Goal: Information Seeking & Learning: Learn about a topic

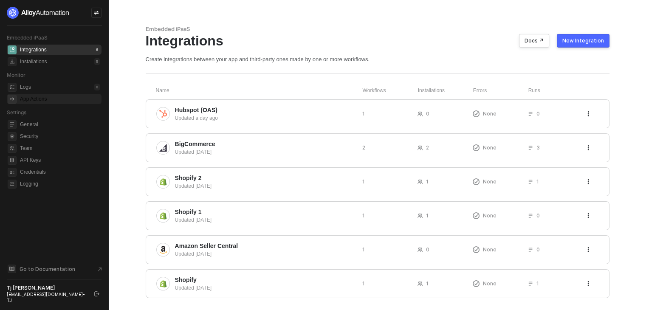
click at [43, 96] on div "App Actions" at bounding box center [33, 99] width 27 height 7
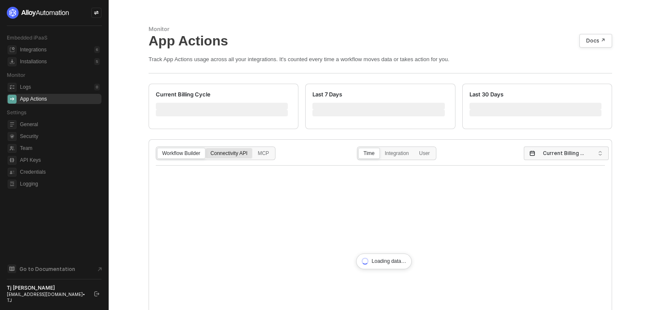
click at [233, 157] on div "Connectivity API" at bounding box center [229, 158] width 46 height 14
click at [206, 148] on input "Connectivity API" at bounding box center [206, 148] width 0 height 0
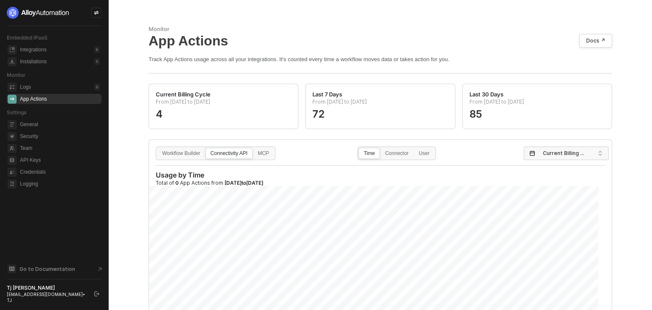
drag, startPoint x: 403, startPoint y: 152, endPoint x: 443, endPoint y: 152, distance: 39.9
click at [404, 152] on div "Connector" at bounding box center [396, 158] width 33 height 14
click at [380, 148] on input "Connector" at bounding box center [380, 148] width 0 height 0
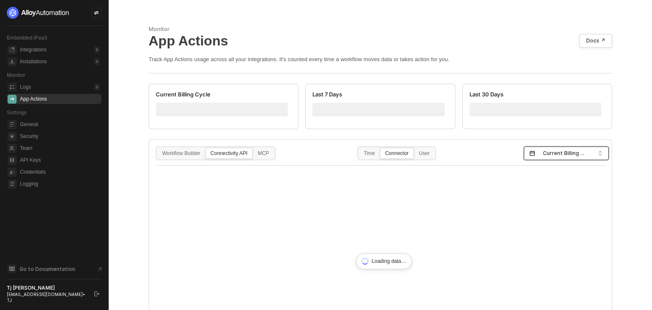
click at [543, 155] on span "Current Billing Cycle" at bounding box center [568, 153] width 50 height 13
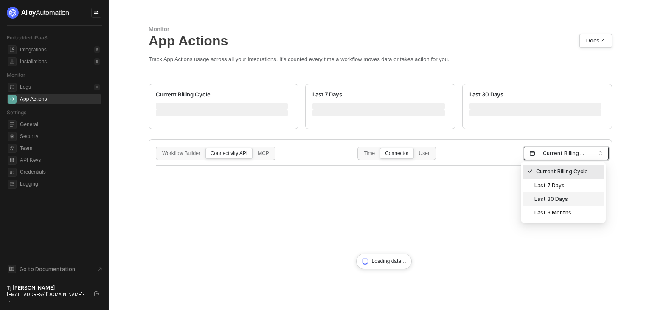
click at [559, 200] on div "Last 30 Days" at bounding box center [563, 198] width 71 height 9
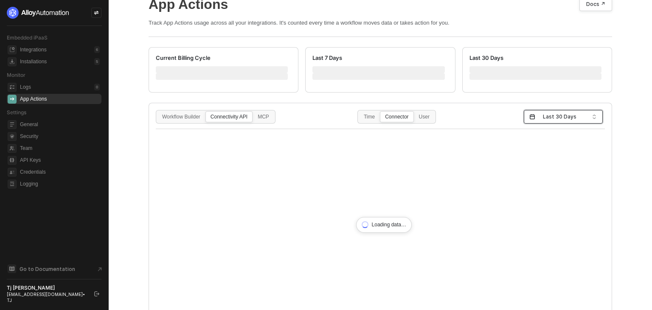
scroll to position [85, 0]
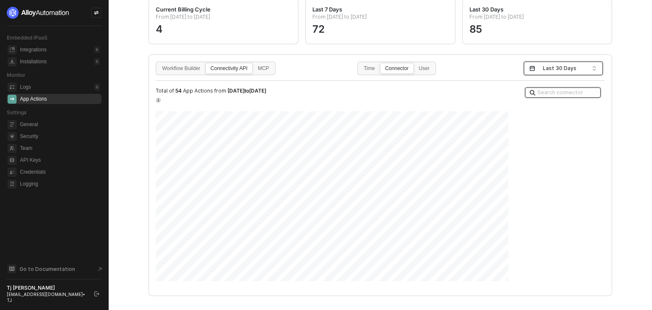
click at [549, 96] on input "search" at bounding box center [562, 92] width 69 height 9
click at [537, 152] on div "Klaviyo" at bounding box center [559, 150] width 61 height 8
click at [557, 65] on span "Last 30 Days" at bounding box center [565, 68] width 44 height 13
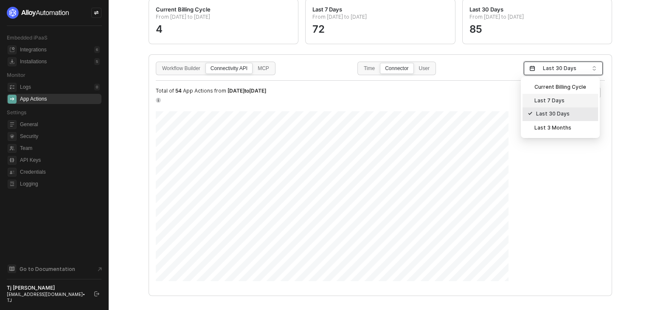
drag, startPoint x: 542, startPoint y: 200, endPoint x: 553, endPoint y: 153, distance: 48.5
click at [543, 197] on div "Search connector Klaviyo" at bounding box center [568, 172] width 90 height 173
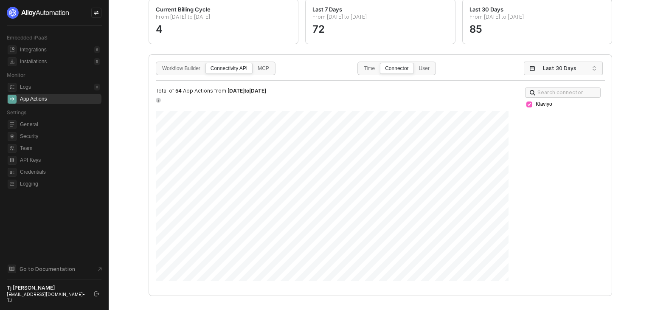
click at [523, 103] on div "Search connector Klaviyo" at bounding box center [568, 172] width 90 height 173
click at [527, 103] on icon at bounding box center [529, 104] width 5 height 5
click at [526, 103] on div at bounding box center [529, 104] width 6 height 6
click at [543, 93] on div "Klaviyo" at bounding box center [541, 90] width 25 height 10
click at [568, 94] on input "search" at bounding box center [562, 92] width 69 height 9
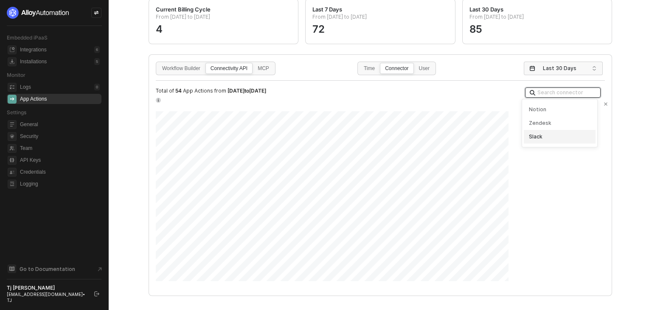
click at [545, 132] on div "Slack" at bounding box center [559, 137] width 71 height 14
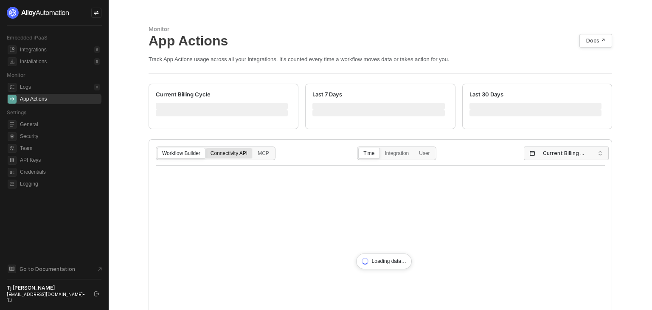
click at [216, 155] on div "Connectivity API" at bounding box center [229, 158] width 46 height 14
click at [206, 148] on input "Connectivity API" at bounding box center [206, 148] width 0 height 0
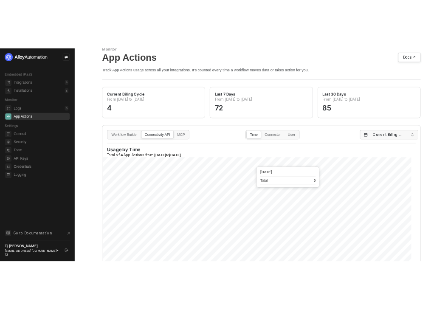
scroll to position [85, 0]
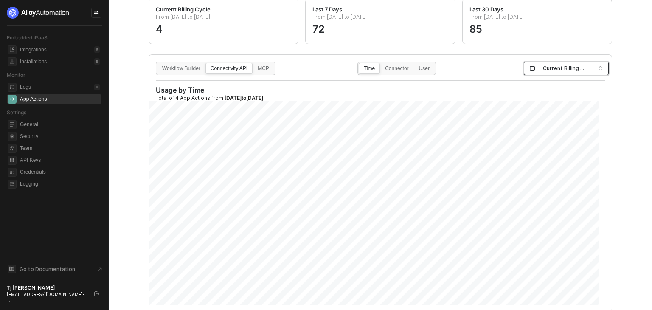
click at [530, 69] on input "search" at bounding box center [566, 69] width 75 height 14
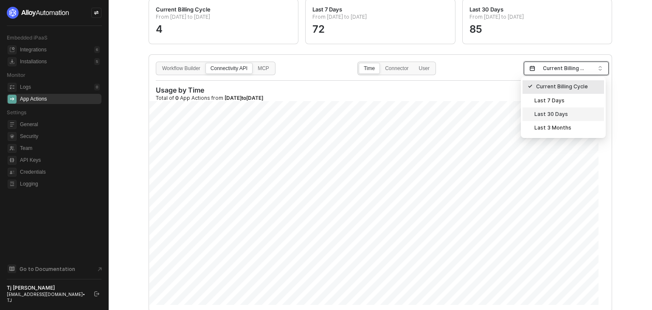
drag, startPoint x: 537, startPoint y: 114, endPoint x: 391, endPoint y: 100, distance: 147.1
click at [391, 100] on body "Embedded iPaaS Integrations 6 Installations 5 Monitor Logs 0 App Actions Settin…" at bounding box center [326, 155] width 652 height 310
click at [393, 72] on div "Connector" at bounding box center [396, 73] width 33 height 14
click at [380, 63] on input "Connector" at bounding box center [380, 63] width 0 height 0
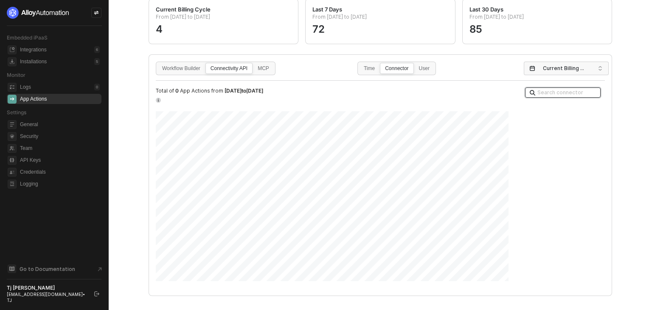
click at [557, 93] on input "search" at bounding box center [562, 92] width 69 height 9
click at [541, 97] on div "Search connector" at bounding box center [563, 92] width 76 height 10
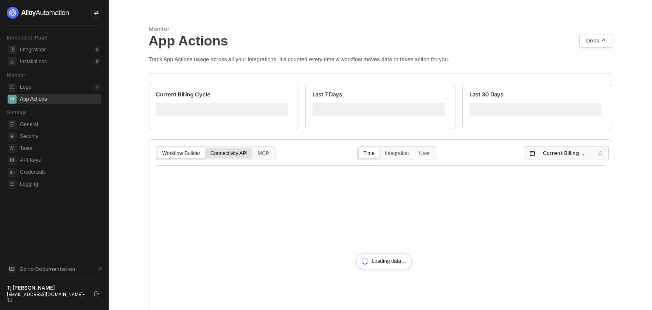
click at [231, 151] on div "Connectivity API" at bounding box center [229, 158] width 46 height 14
click at [206, 148] on input "Connectivity API" at bounding box center [206, 148] width 0 height 0
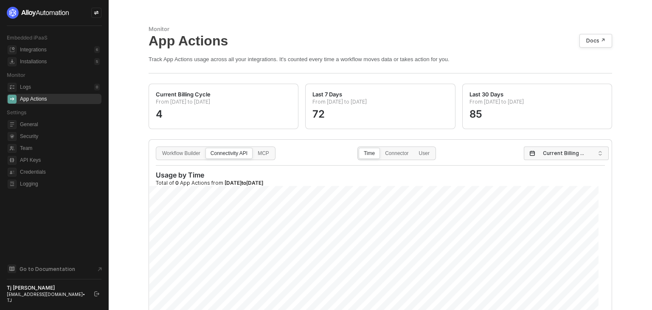
click at [231, 152] on div "Connectivity API" at bounding box center [229, 158] width 46 height 14
click at [206, 148] on input "Connectivity API" at bounding box center [206, 148] width 0 height 0
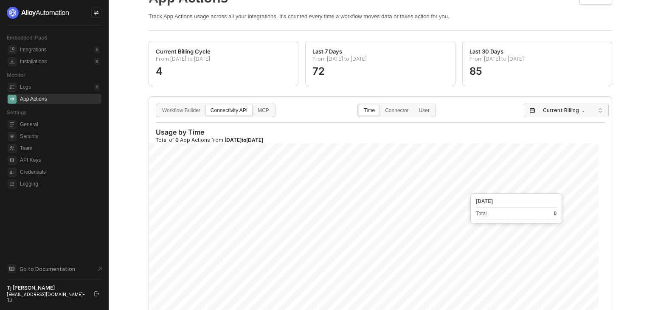
scroll to position [85, 0]
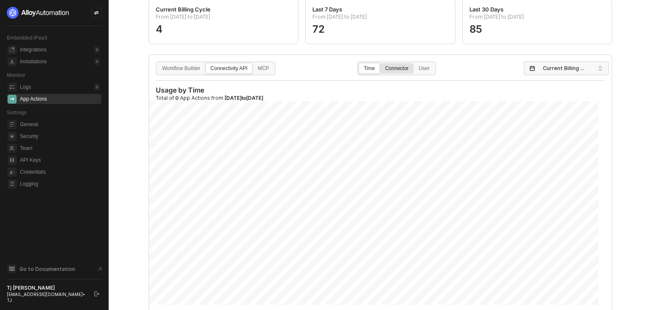
click at [396, 68] on div "Connector" at bounding box center [396, 73] width 33 height 14
click at [380, 63] on input "Connector" at bounding box center [380, 63] width 0 height 0
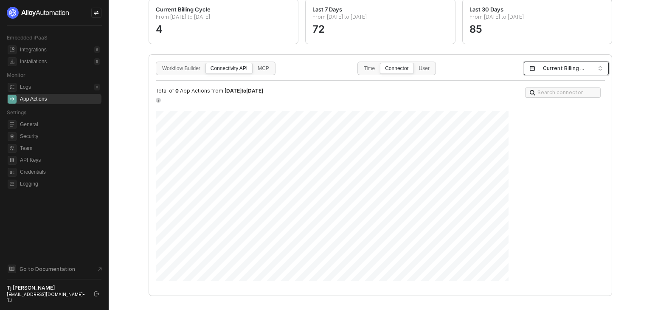
click at [447, 67] on span "Current Billing Cycle" at bounding box center [568, 68] width 50 height 13
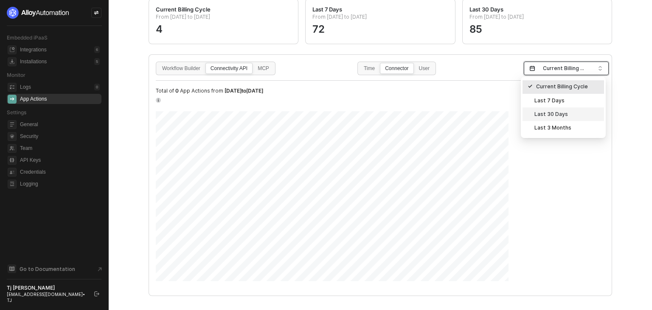
click at [447, 117] on div "Last 30 Days" at bounding box center [563, 114] width 71 height 9
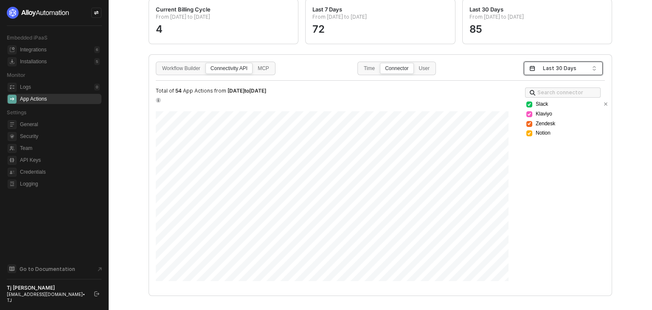
click at [447, 105] on icon at bounding box center [529, 104] width 5 height 5
click at [447, 126] on icon at bounding box center [529, 123] width 5 height 5
click at [447, 131] on div at bounding box center [529, 133] width 6 height 6
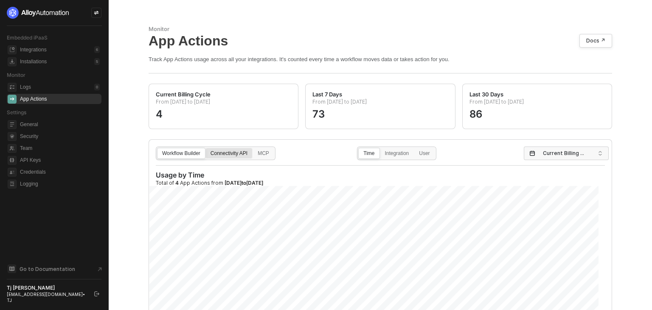
drag, startPoint x: 242, startPoint y: 152, endPoint x: 247, endPoint y: 152, distance: 5.1
click at [241, 152] on div "Connectivity API" at bounding box center [229, 158] width 46 height 14
click at [206, 148] on input "Connectivity API" at bounding box center [206, 148] width 0 height 0
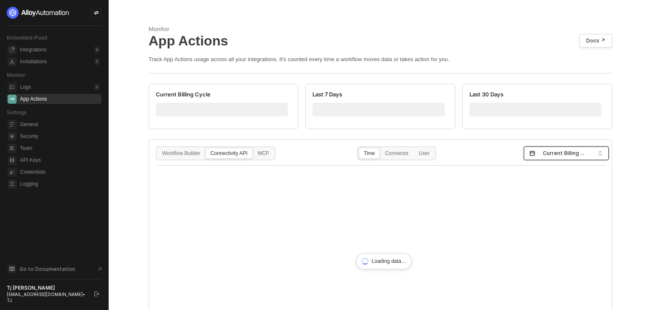
click at [573, 153] on span "Current Billing Cycle" at bounding box center [568, 153] width 50 height 13
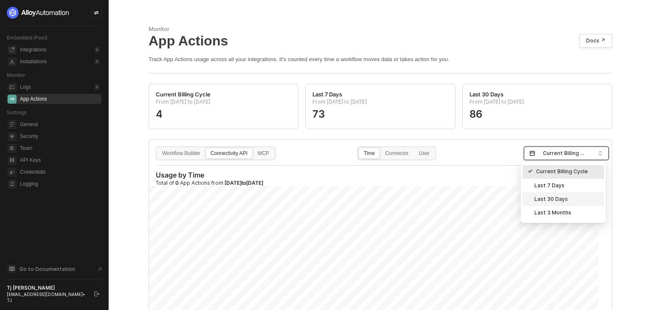
click at [559, 195] on div "Last 30 Days" at bounding box center [563, 198] width 71 height 9
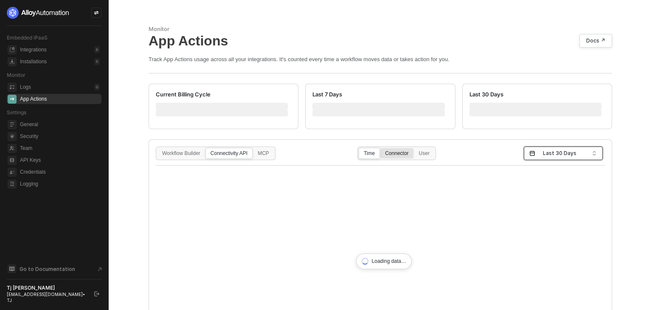
click at [400, 148] on label "Connector" at bounding box center [397, 153] width 34 height 11
click at [380, 148] on input "Connector" at bounding box center [380, 148] width 0 height 0
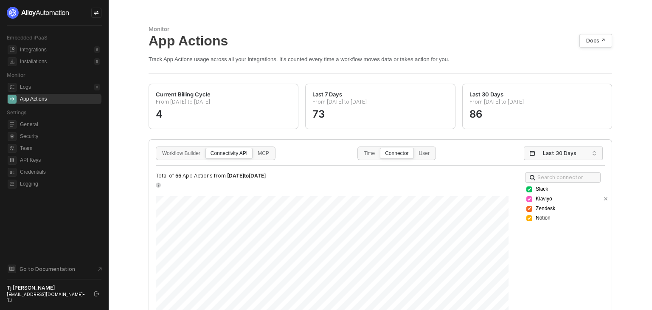
drag, startPoint x: 525, startPoint y: 189, endPoint x: 527, endPoint y: 197, distance: 7.5
click at [528, 189] on icon at bounding box center [529, 189] width 3 height 2
drag, startPoint x: 527, startPoint y: 208, endPoint x: 527, endPoint y: 216, distance: 8.5
click at [527, 209] on icon at bounding box center [529, 208] width 5 height 5
click at [527, 218] on icon at bounding box center [529, 218] width 5 height 5
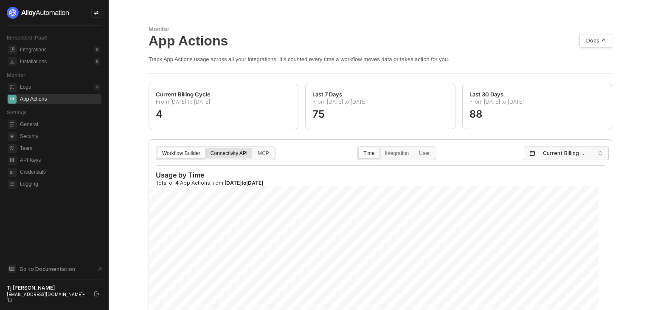
click at [233, 153] on div "Connectivity API" at bounding box center [229, 158] width 46 height 14
click at [206, 148] on input "Connectivity API" at bounding box center [206, 148] width 0 height 0
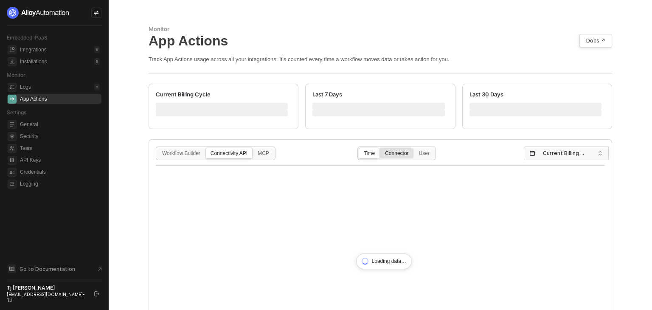
click at [399, 152] on div "Connector" at bounding box center [396, 158] width 33 height 14
click at [380, 148] on input "Connector" at bounding box center [380, 148] width 0 height 0
click at [552, 157] on span "Current Billing Cycle" at bounding box center [568, 153] width 50 height 13
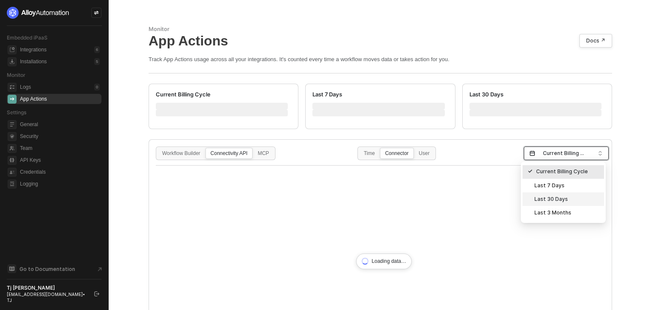
click at [553, 201] on div "Last 30 Days" at bounding box center [563, 198] width 71 height 9
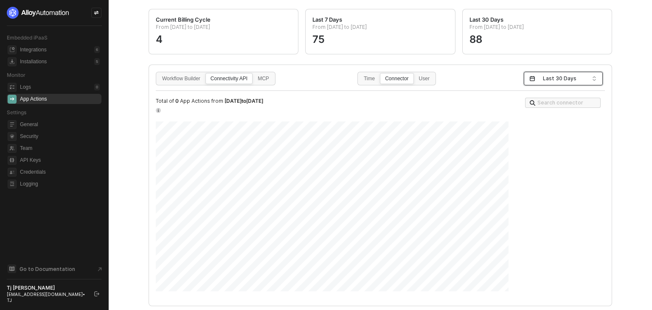
scroll to position [96, 0]
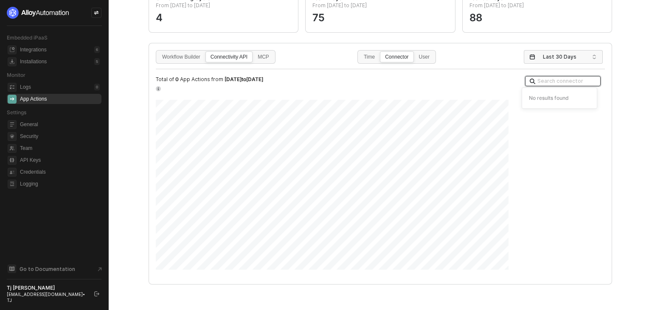
click at [570, 84] on input "search" at bounding box center [562, 80] width 69 height 9
click at [542, 141] on div "Klaviyo" at bounding box center [559, 139] width 61 height 8
click at [272, 56] on div "MCP" at bounding box center [263, 61] width 21 height 14
click at [253, 52] on input "MCP" at bounding box center [253, 52] width 0 height 0
drag, startPoint x: 552, startPoint y: 101, endPoint x: 532, endPoint y: 102, distance: 20.4
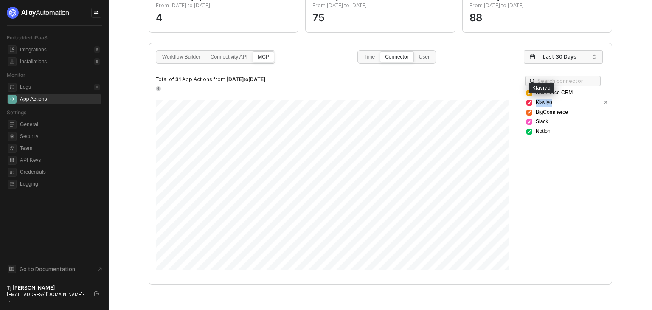
click at [532, 102] on div "Klaviyo" at bounding box center [562, 102] width 72 height 8
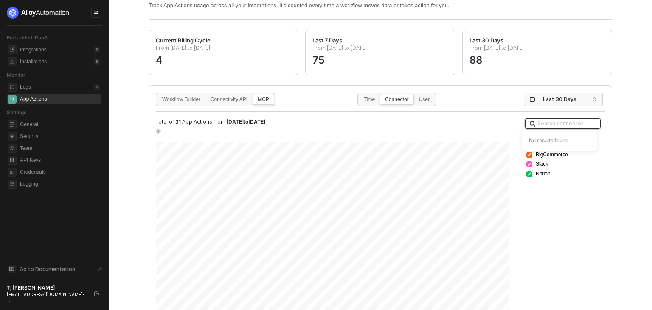
click at [548, 122] on input "search" at bounding box center [562, 123] width 69 height 9
click at [557, 125] on input "KLAVIYO SHOULD BE 8" at bounding box center [562, 123] width 69 height 9
click at [573, 125] on input "KLAVIYO SHOULD BE 8" at bounding box center [562, 123] width 69 height 9
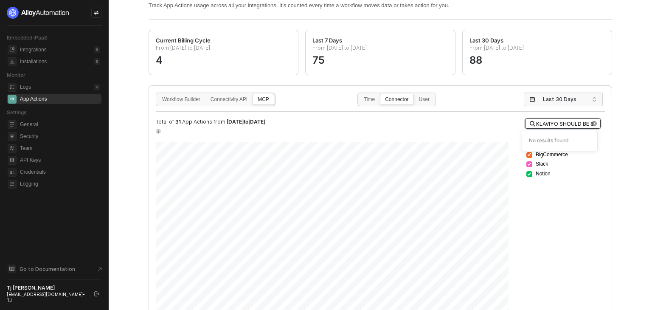
click at [573, 125] on input "KLAVIYO SHOULD BE 8" at bounding box center [562, 123] width 69 height 9
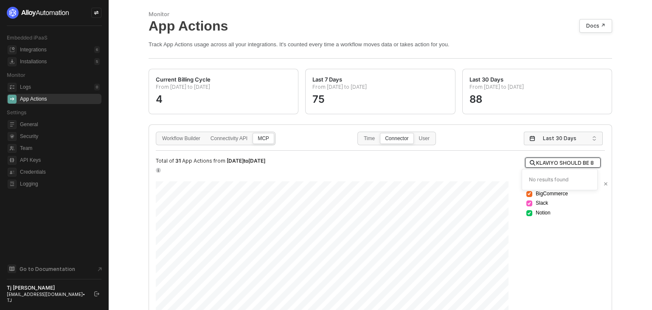
scroll to position [0, 0]
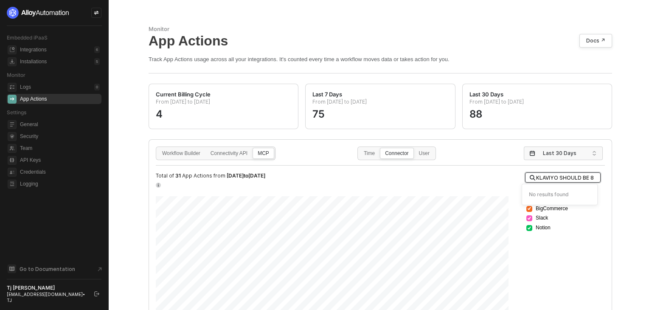
type input "KLAVIYO SHOULD BE 8"
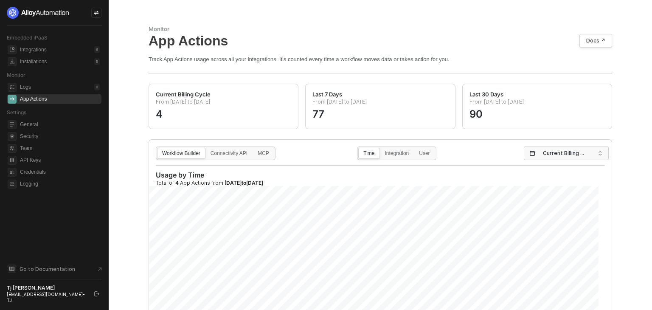
click at [273, 153] on div "Workflow Builder Connectivity API MCP" at bounding box center [216, 153] width 120 height 14
click at [269, 154] on div "MCP" at bounding box center [263, 158] width 21 height 14
click at [253, 148] on input "MCP" at bounding box center [253, 148] width 0 height 0
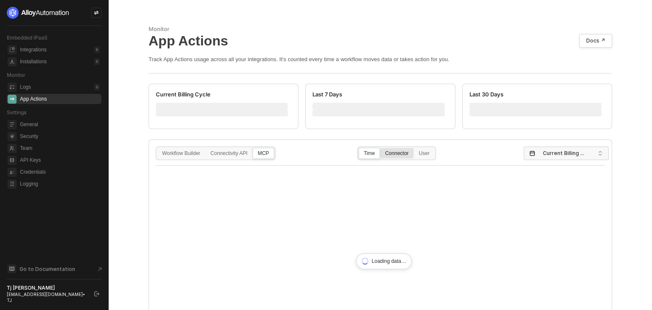
click at [403, 155] on div "Connector" at bounding box center [396, 158] width 33 height 14
click at [380, 148] on input "Connector" at bounding box center [380, 148] width 0 height 0
click at [574, 150] on span "Current Billing Cycle" at bounding box center [568, 153] width 50 height 13
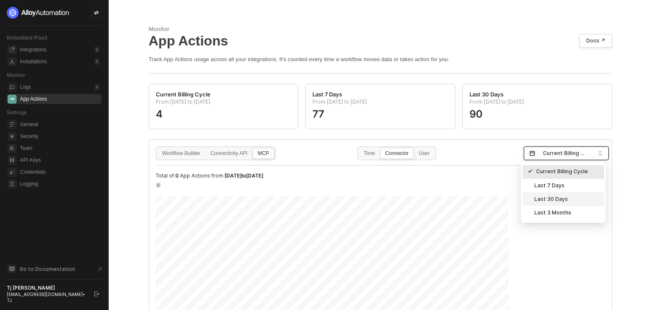
click at [550, 201] on div "Last 30 Days" at bounding box center [563, 198] width 71 height 9
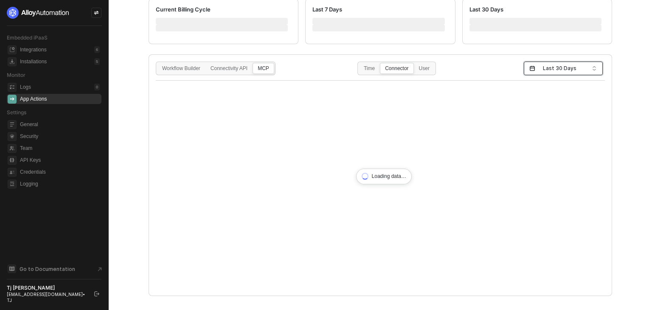
scroll to position [96, 0]
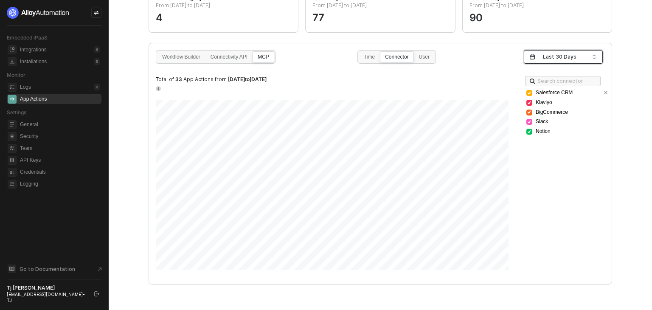
click at [527, 92] on icon at bounding box center [529, 92] width 5 height 5
click at [527, 110] on icon at bounding box center [529, 112] width 5 height 5
click at [528, 123] on icon at bounding box center [529, 122] width 3 height 2
click at [527, 131] on icon at bounding box center [529, 131] width 5 height 5
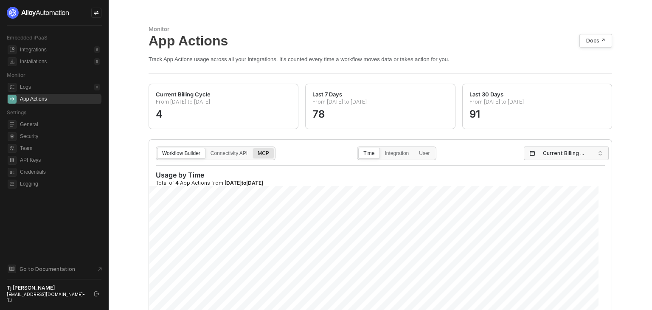
click at [269, 156] on div "MCP" at bounding box center [263, 158] width 21 height 14
click at [253, 148] on input "MCP" at bounding box center [253, 148] width 0 height 0
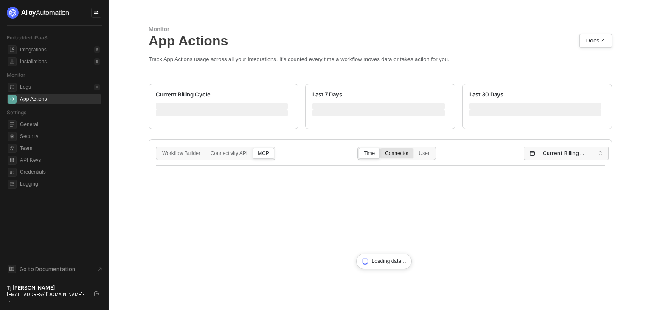
click at [392, 156] on div "Connector" at bounding box center [396, 158] width 33 height 14
click at [380, 148] on input "Connector" at bounding box center [380, 148] width 0 height 0
click at [392, 152] on div "Connector" at bounding box center [396, 158] width 33 height 14
click at [380, 148] on input "Connector" at bounding box center [380, 148] width 0 height 0
click at [570, 152] on span "Current Billing Cycle" at bounding box center [568, 153] width 50 height 13
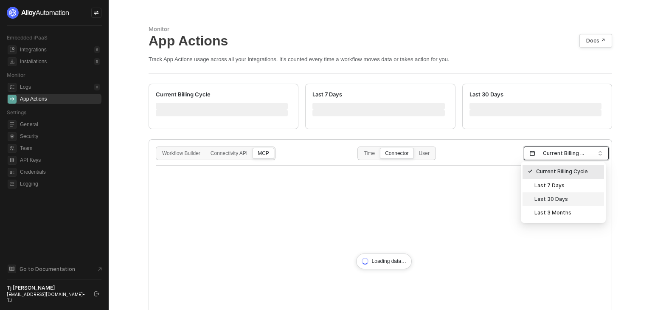
click at [546, 200] on div "Last 30 Days" at bounding box center [563, 198] width 71 height 9
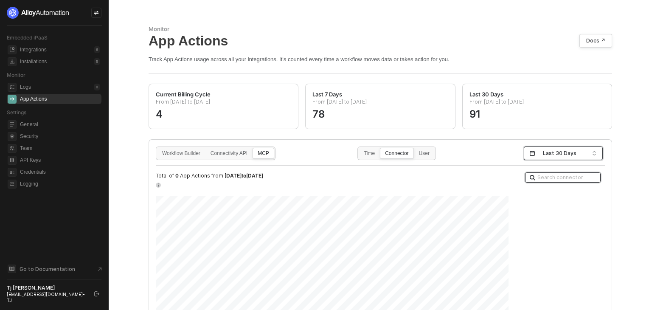
click at [540, 176] on input "search" at bounding box center [562, 177] width 69 height 9
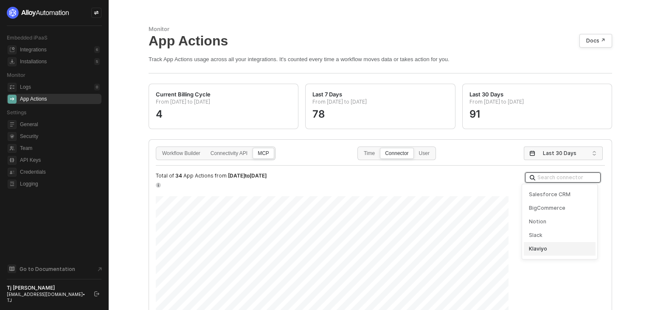
click at [536, 250] on div "Klaviyo" at bounding box center [559, 249] width 61 height 8
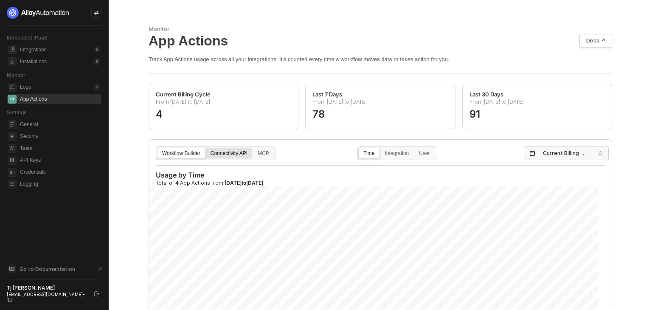
click at [238, 157] on div "Connectivity API" at bounding box center [229, 158] width 46 height 14
click at [206, 148] on input "Connectivity API" at bounding box center [206, 148] width 0 height 0
drag, startPoint x: 391, startPoint y: 150, endPoint x: 190, endPoint y: 128, distance: 201.6
click at [391, 151] on div "Connector" at bounding box center [396, 158] width 33 height 14
click at [380, 148] on input "Connector" at bounding box center [380, 148] width 0 height 0
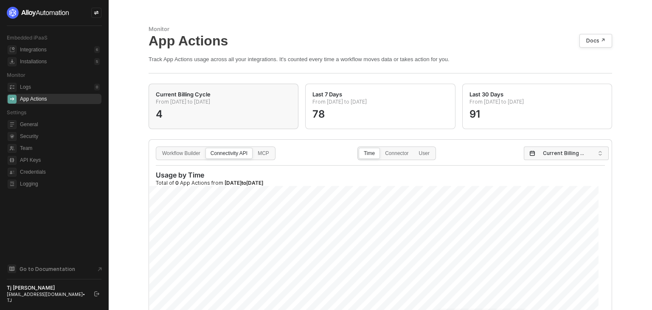
click at [396, 152] on div "Connector" at bounding box center [396, 158] width 33 height 14
click at [380, 148] on input "Connector" at bounding box center [380, 148] width 0 height 0
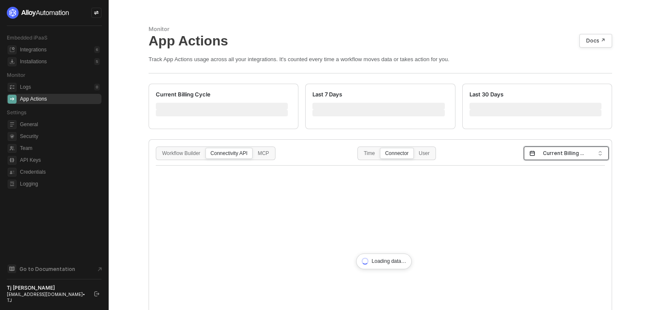
click at [559, 155] on span "Current Billing Cycle" at bounding box center [568, 153] width 50 height 13
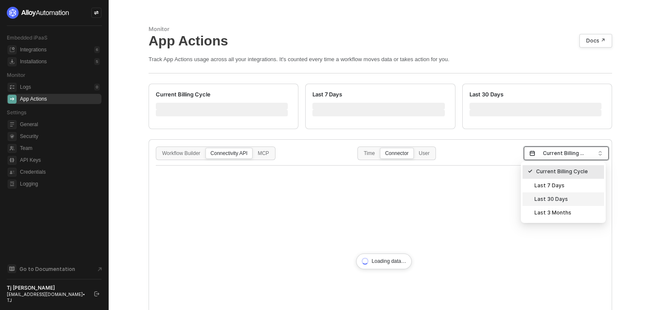
click at [552, 199] on div "Last 30 Days" at bounding box center [563, 198] width 71 height 9
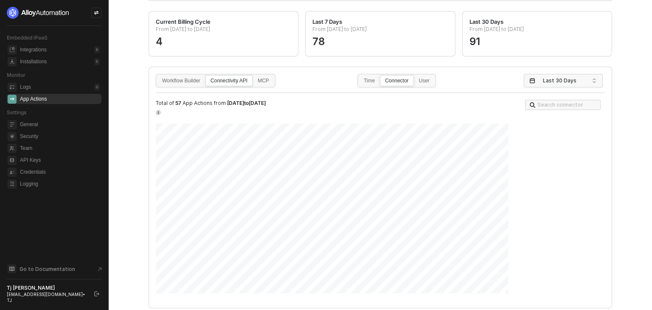
scroll to position [96, 0]
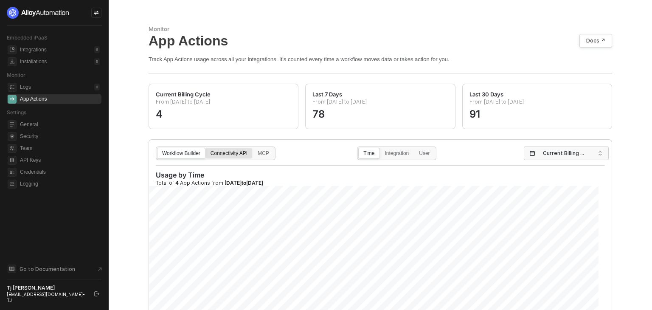
click at [224, 148] on label "Connectivity API" at bounding box center [228, 153] width 47 height 11
click at [206, 148] on input "Connectivity API" at bounding box center [206, 148] width 0 height 0
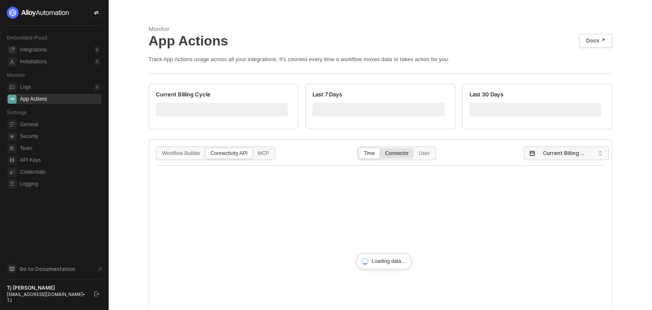
click at [393, 152] on div "Connector" at bounding box center [396, 158] width 33 height 14
click at [380, 148] on input "Connector" at bounding box center [380, 148] width 0 height 0
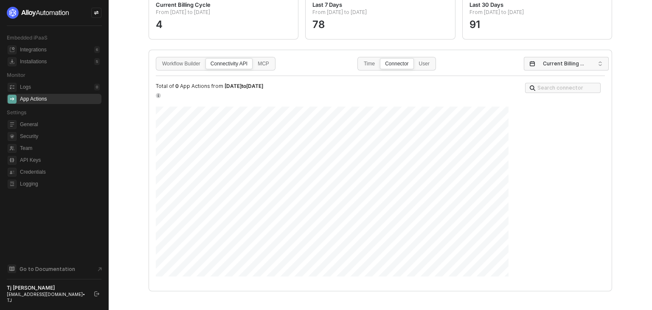
scroll to position [96, 0]
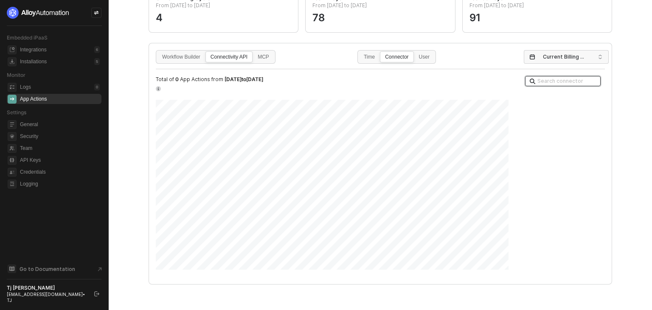
click at [548, 79] on input "search" at bounding box center [562, 80] width 69 height 9
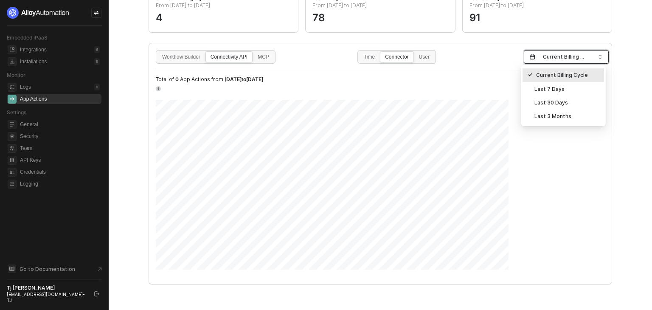
click at [559, 51] on span "Current Billing Cycle" at bounding box center [568, 57] width 50 height 13
click at [556, 99] on div "Last 30 Days" at bounding box center [563, 102] width 71 height 9
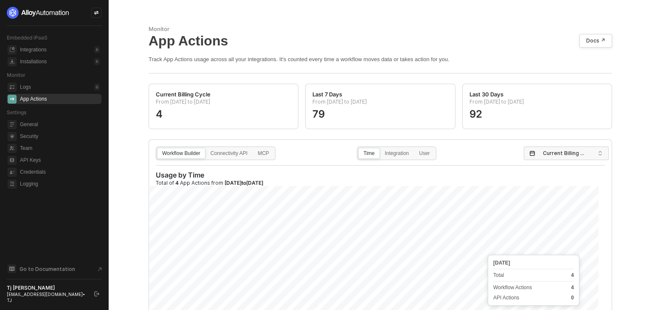
click at [156, 26] on div "Monitor" at bounding box center [381, 28] width 464 height 7
click at [234, 158] on div "Connectivity API" at bounding box center [229, 158] width 46 height 14
click at [206, 148] on input "Connectivity API" at bounding box center [206, 148] width 0 height 0
click at [406, 160] on div "Connector" at bounding box center [396, 158] width 33 height 14
click at [380, 148] on input "Connector" at bounding box center [380, 148] width 0 height 0
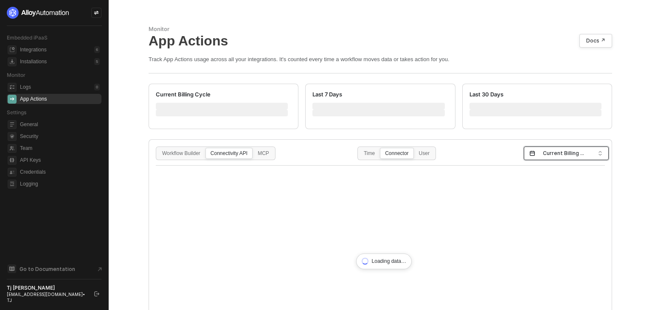
drag, startPoint x: 590, startPoint y: 169, endPoint x: 572, endPoint y: 157, distance: 22.1
click at [587, 165] on div "Workflow Builder Connectivity API MCP Time Connector User Current Billing Cycle…" at bounding box center [380, 159] width 463 height 38
click at [567, 154] on span "Current Billing Cycle" at bounding box center [568, 153] width 50 height 13
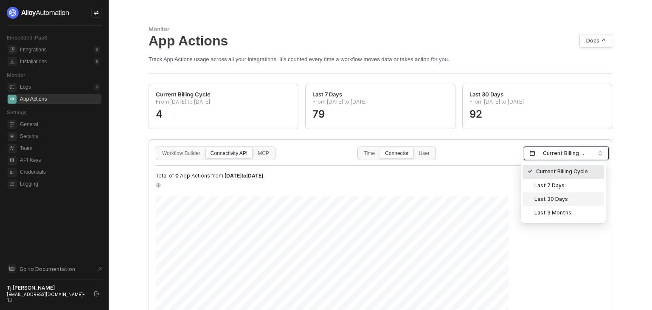
click at [555, 203] on div "Last 30 Days" at bounding box center [563, 198] width 71 height 9
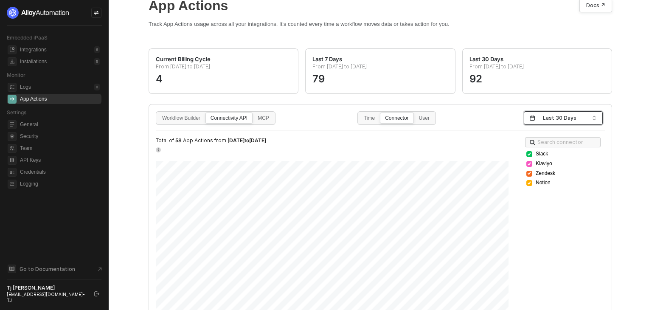
scroll to position [85, 0]
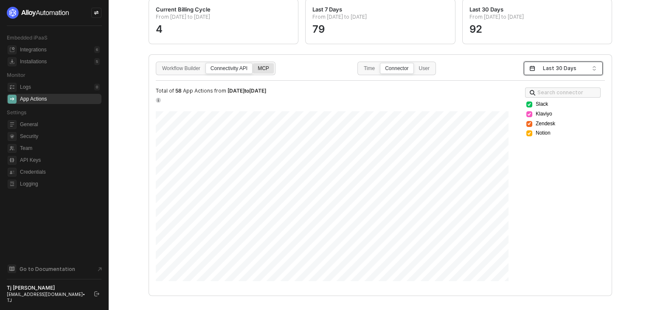
click at [264, 71] on div "MCP" at bounding box center [263, 73] width 21 height 14
click at [253, 63] on input "MCP" at bounding box center [253, 63] width 0 height 0
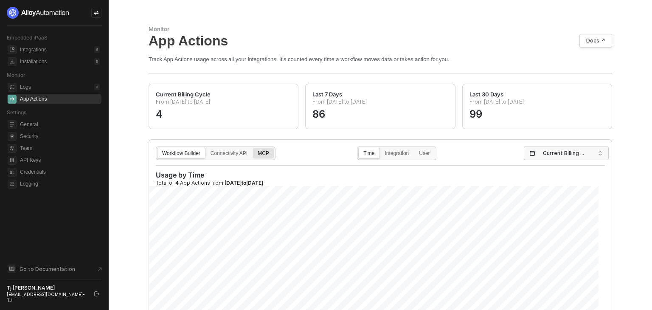
click at [267, 157] on div "MCP" at bounding box center [263, 158] width 21 height 14
click at [253, 148] on input "MCP" at bounding box center [253, 148] width 0 height 0
click at [397, 158] on div "Connector" at bounding box center [396, 158] width 33 height 14
click at [380, 148] on input "Connector" at bounding box center [380, 148] width 0 height 0
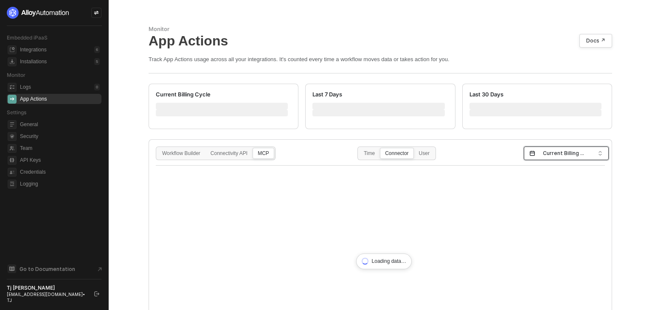
click at [543, 153] on span "Current Billing Cycle" at bounding box center [568, 153] width 50 height 13
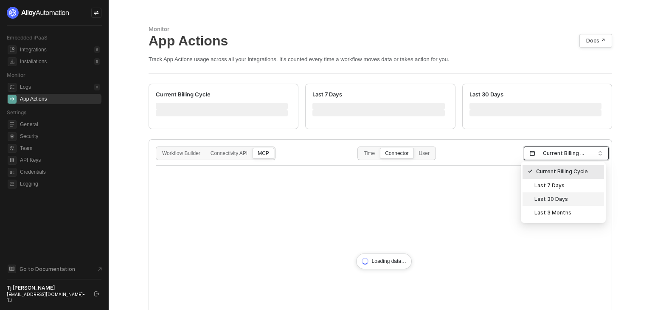
click at [549, 198] on div "Last 30 Days" at bounding box center [563, 198] width 71 height 9
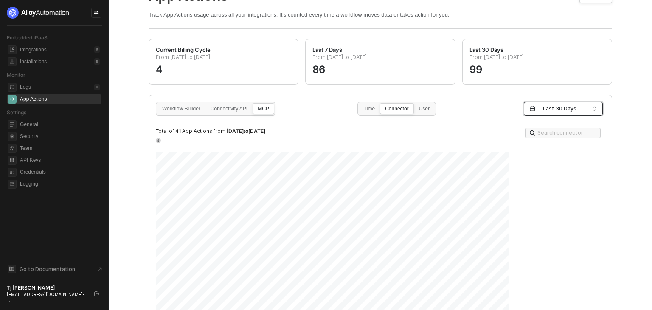
scroll to position [96, 0]
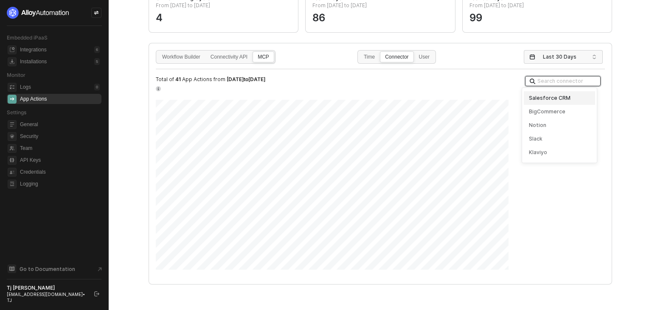
click at [557, 76] on input "search" at bounding box center [562, 80] width 69 height 9
click at [535, 151] on div "Klaviyo" at bounding box center [559, 153] width 61 height 8
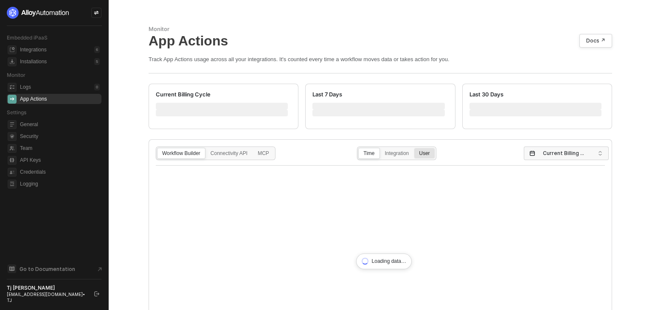
click at [424, 155] on div "User" at bounding box center [424, 158] width 20 height 14
click at [414, 148] on input "User" at bounding box center [414, 148] width 0 height 0
click at [267, 154] on div "MCP" at bounding box center [263, 158] width 21 height 14
click at [253, 148] on input "MCP" at bounding box center [253, 148] width 0 height 0
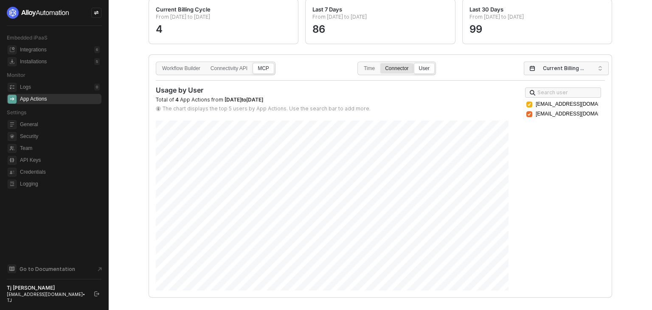
click at [391, 72] on div "Connector" at bounding box center [396, 73] width 33 height 14
click at [380, 63] on input "Connector" at bounding box center [380, 63] width 0 height 0
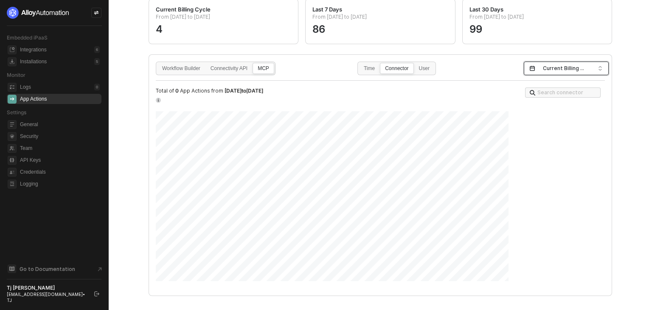
click at [567, 71] on span "Current Billing Cycle" at bounding box center [568, 68] width 50 height 13
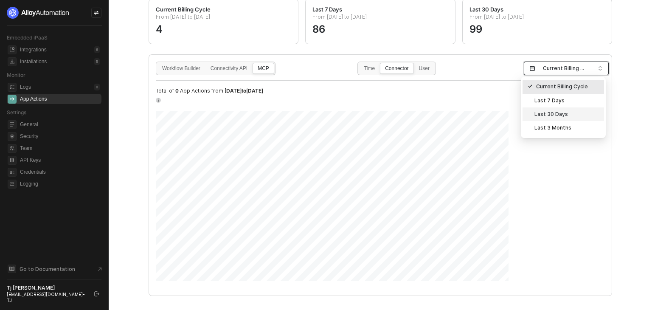
click at [562, 115] on div "Last 30 Days" at bounding box center [563, 114] width 71 height 9
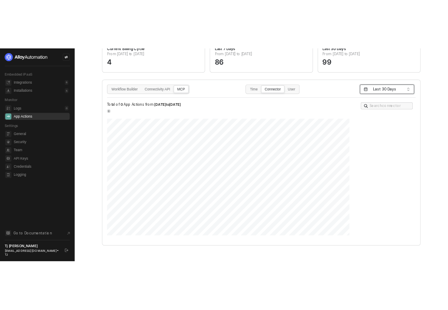
scroll to position [96, 0]
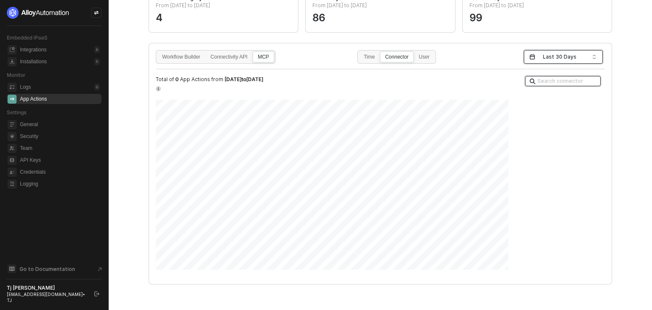
click at [538, 80] on input "search" at bounding box center [562, 80] width 69 height 9
click at [562, 77] on input "search" at bounding box center [562, 80] width 69 height 9
click at [534, 146] on div "Klaviyo" at bounding box center [559, 153] width 71 height 14
click at [543, 82] on input "search" at bounding box center [562, 80] width 69 height 9
click at [536, 114] on div "BigCommerce" at bounding box center [559, 112] width 61 height 8
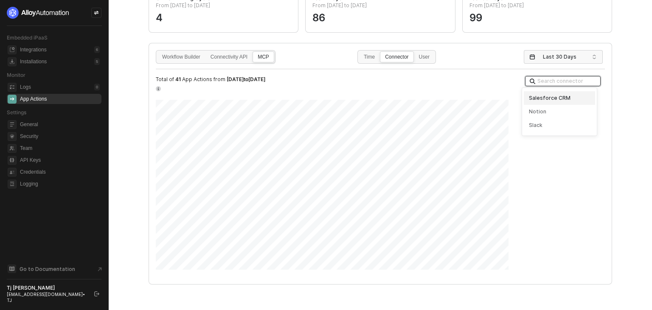
click at [544, 79] on input "search" at bounding box center [562, 80] width 69 height 9
click at [545, 114] on div "Notion" at bounding box center [559, 112] width 61 height 8
click at [551, 81] on input "search" at bounding box center [562, 80] width 69 height 9
click at [542, 110] on div "Slack" at bounding box center [559, 112] width 61 height 8
click at [557, 81] on input "search" at bounding box center [562, 80] width 69 height 9
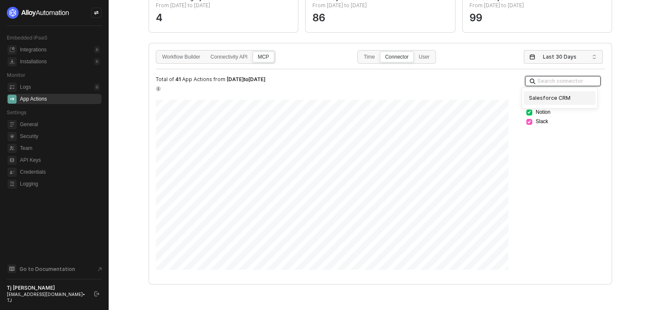
click at [555, 95] on div "Salesforce CRM" at bounding box center [559, 98] width 61 height 8
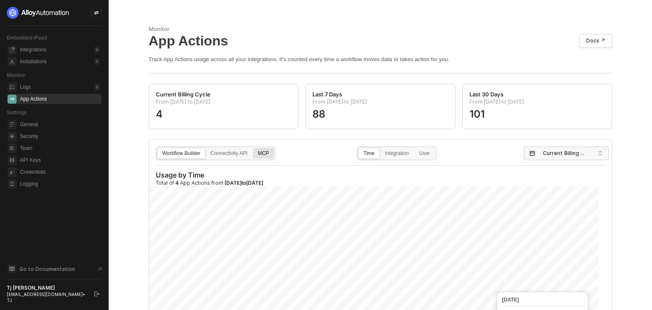
click at [265, 154] on div "MCP" at bounding box center [263, 158] width 21 height 14
click at [253, 148] on input "MCP" at bounding box center [253, 148] width 0 height 0
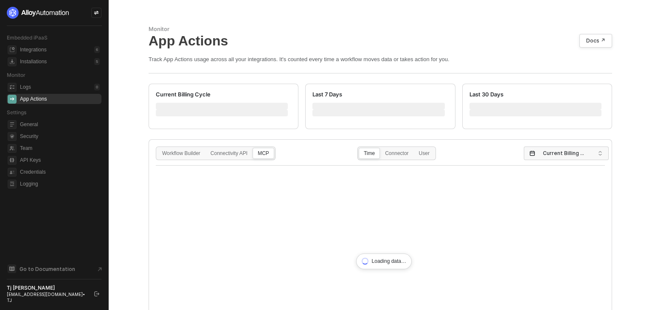
drag, startPoint x: 149, startPoint y: 183, endPoint x: 247, endPoint y: 221, distance: 105.6
click at [247, 221] on div "Workflow Builder Connectivity API MCP Time Connector User Current Billing Cycle…" at bounding box center [381, 260] width 464 height 242
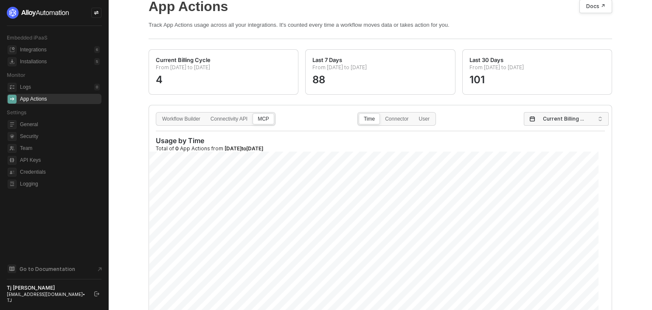
scroll to position [85, 0]
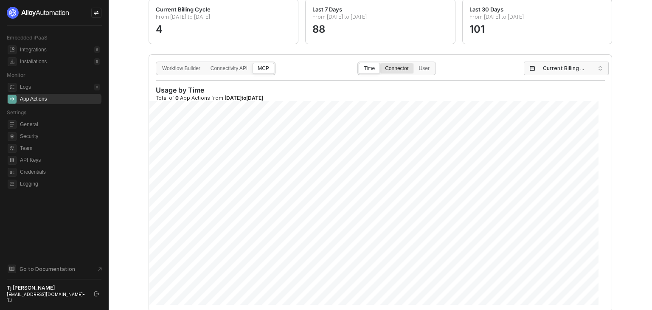
click at [391, 67] on div "Connector" at bounding box center [396, 73] width 33 height 14
click at [380, 63] on input "Connector" at bounding box center [380, 63] width 0 height 0
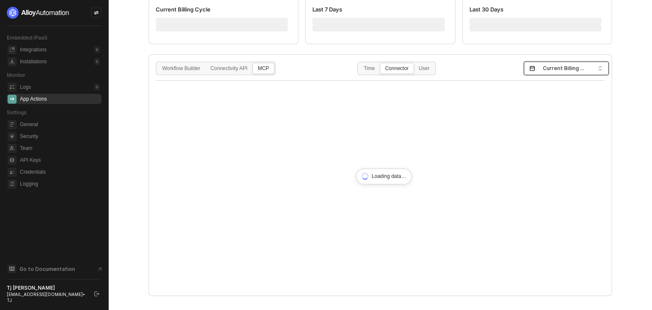
click at [543, 69] on span "Current Billing Cycle" at bounding box center [568, 68] width 50 height 13
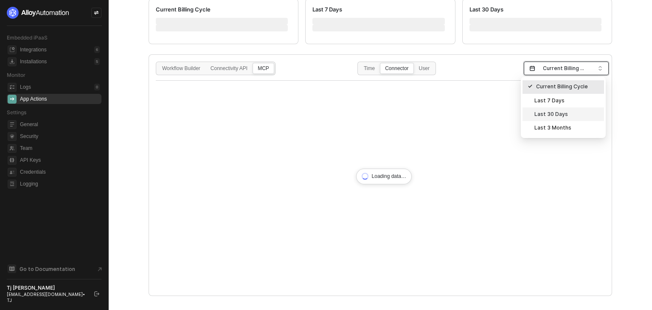
click at [542, 112] on div "Last 30 Days" at bounding box center [563, 114] width 71 height 9
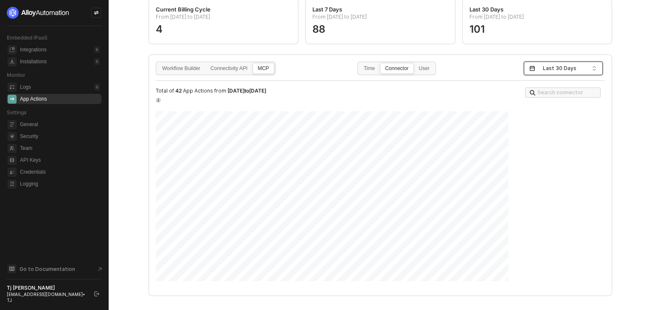
scroll to position [96, 0]
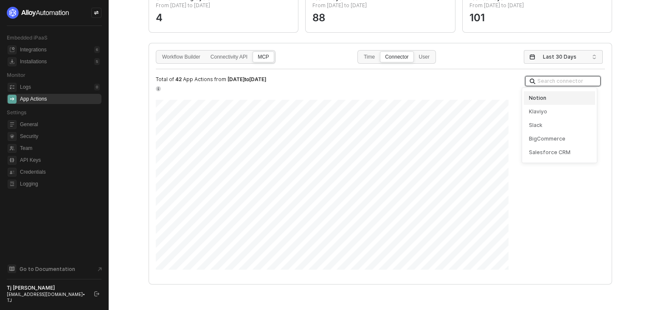
click at [565, 80] on input "search" at bounding box center [562, 80] width 69 height 9
click at [557, 113] on div "Klaviyo" at bounding box center [559, 112] width 61 height 8
click at [535, 82] on input "search" at bounding box center [562, 80] width 69 height 9
click at [541, 96] on div "Notion" at bounding box center [559, 98] width 61 height 8
click at [547, 81] on input "search" at bounding box center [562, 80] width 69 height 9
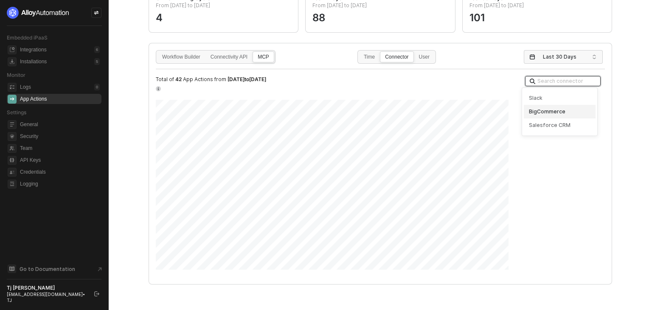
click at [545, 110] on div "BigCommerce" at bounding box center [559, 112] width 61 height 8
click at [552, 77] on input "search" at bounding box center [562, 80] width 69 height 9
drag, startPoint x: 546, startPoint y: 109, endPoint x: 551, endPoint y: 87, distance: 23.0
click at [548, 102] on div "Slack Salesforce CRM" at bounding box center [559, 104] width 71 height 27
click at [551, 81] on input "search" at bounding box center [562, 80] width 69 height 9
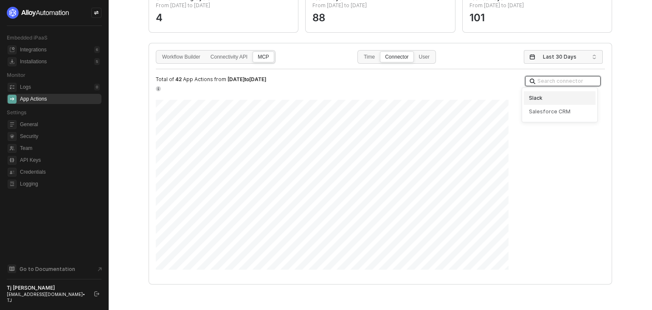
click at [544, 99] on div "Slack" at bounding box center [559, 98] width 61 height 8
click at [553, 79] on input "search" at bounding box center [562, 80] width 69 height 9
click at [552, 97] on div "Salesforce CRM" at bounding box center [559, 98] width 61 height 8
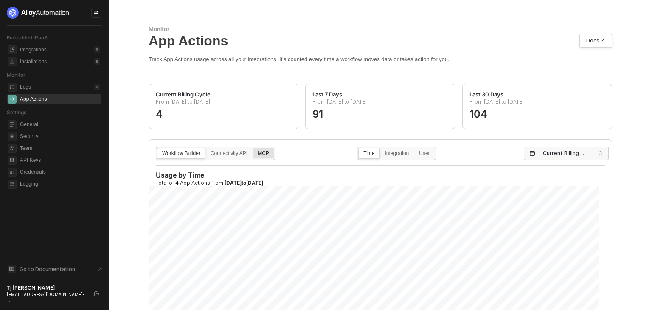
click at [267, 154] on div "MCP" at bounding box center [263, 158] width 21 height 14
click at [253, 148] on input "MCP" at bounding box center [253, 148] width 0 height 0
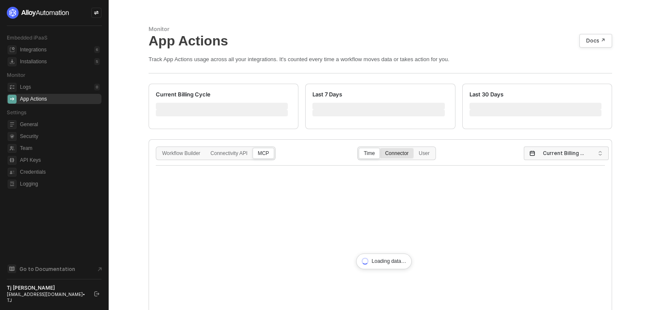
click at [399, 152] on div "Connector" at bounding box center [396, 158] width 33 height 14
click at [380, 148] on input "Connector" at bounding box center [380, 148] width 0 height 0
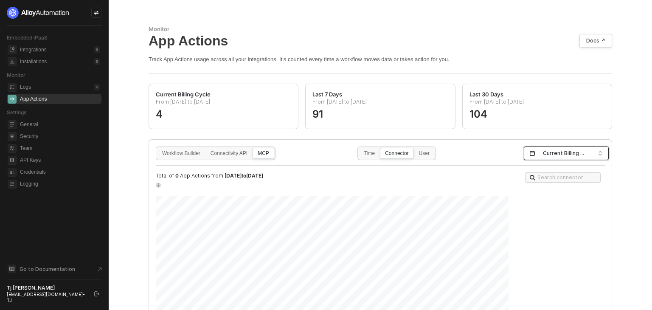
click at [576, 151] on span "Current Billing Cycle" at bounding box center [568, 153] width 50 height 13
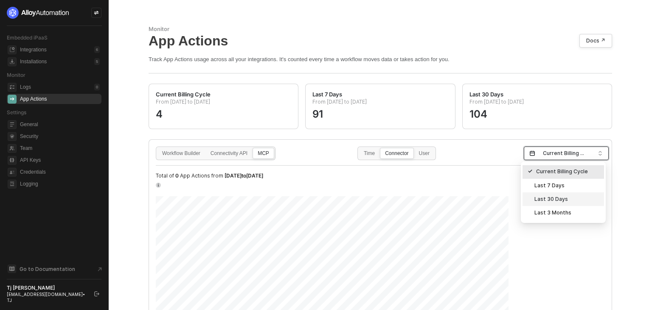
click at [551, 200] on div "Last 30 Days" at bounding box center [563, 198] width 71 height 9
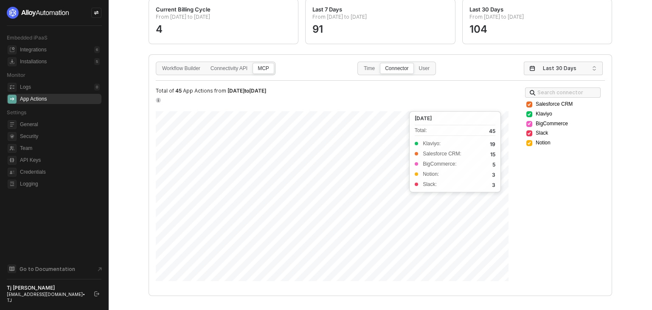
scroll to position [96, 0]
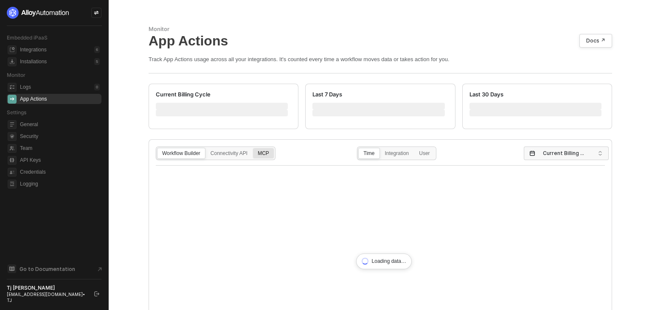
click at [257, 151] on div "MCP" at bounding box center [263, 158] width 21 height 14
click at [253, 148] on input "MCP" at bounding box center [253, 148] width 0 height 0
click at [393, 154] on div "Connector" at bounding box center [396, 158] width 33 height 14
click at [380, 148] on input "Connector" at bounding box center [380, 148] width 0 height 0
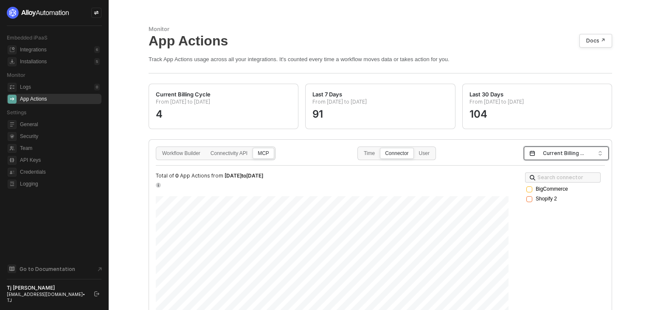
click at [538, 153] on input "search" at bounding box center [566, 154] width 75 height 14
click at [551, 197] on div "Last 30 Days" at bounding box center [563, 198] width 71 height 9
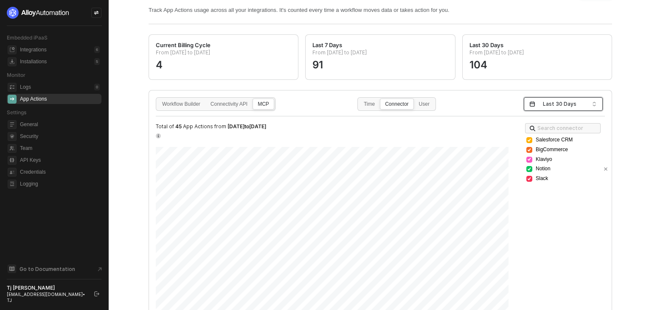
scroll to position [85, 0]
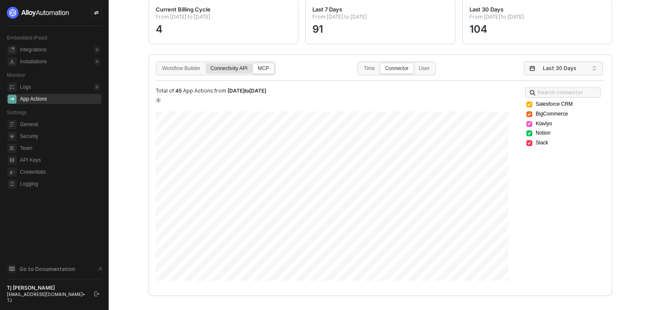
click at [238, 67] on div "Connectivity API" at bounding box center [229, 73] width 46 height 14
click at [206, 63] on input "Connectivity API" at bounding box center [206, 63] width 0 height 0
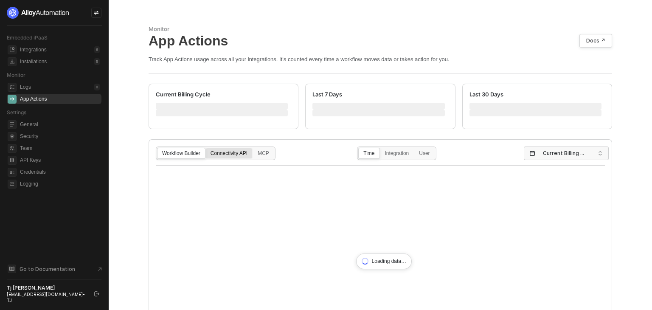
click at [240, 154] on div "Connectivity API" at bounding box center [229, 158] width 46 height 14
click at [206, 148] on input "Connectivity API" at bounding box center [206, 148] width 0 height 0
click at [391, 153] on div "Connector" at bounding box center [396, 158] width 33 height 14
click at [380, 148] on input "Connector" at bounding box center [380, 148] width 0 height 0
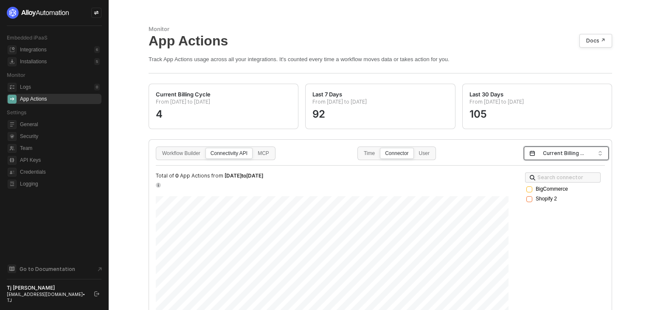
click at [545, 149] on span "Current Billing Cycle" at bounding box center [568, 153] width 50 height 13
click at [556, 194] on div "Last 30 Days" at bounding box center [563, 198] width 71 height 9
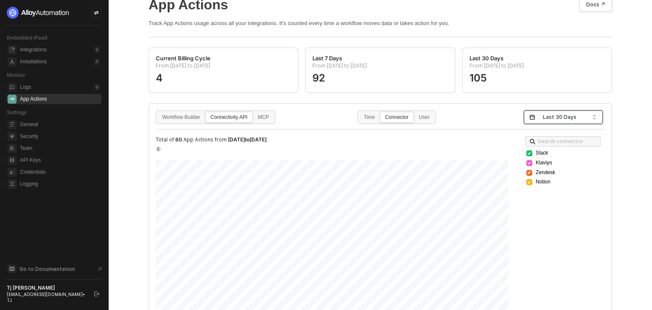
scroll to position [85, 0]
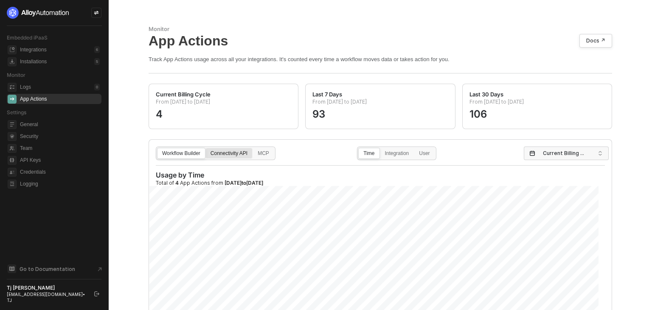
click at [241, 151] on div "Connectivity API" at bounding box center [229, 158] width 46 height 14
click at [206, 148] on input "Connectivity API" at bounding box center [206, 148] width 0 height 0
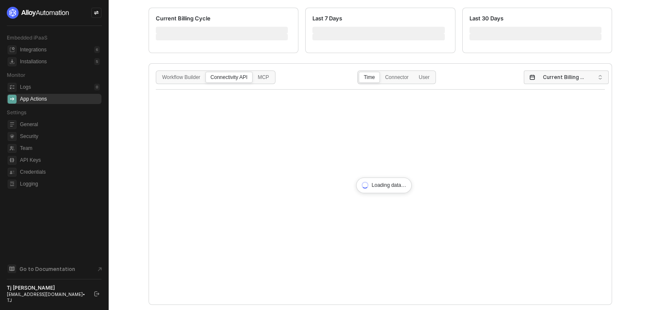
scroll to position [85, 0]
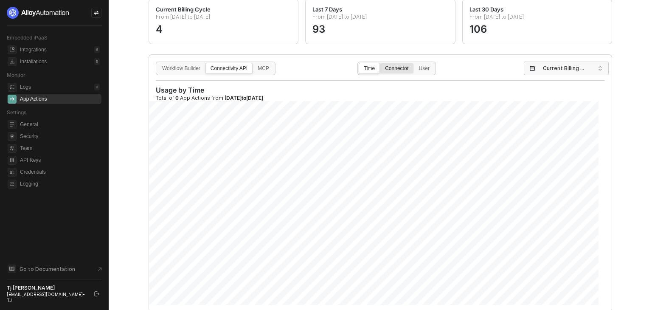
click at [400, 67] on div "Connector" at bounding box center [396, 73] width 33 height 14
click at [380, 63] on input "Connector" at bounding box center [380, 63] width 0 height 0
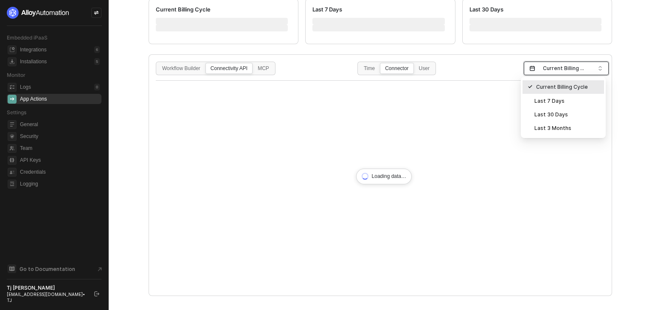
click at [551, 72] on span "Current Billing Cycle" at bounding box center [568, 68] width 50 height 13
click at [551, 112] on div "Last 30 Days" at bounding box center [563, 114] width 71 height 9
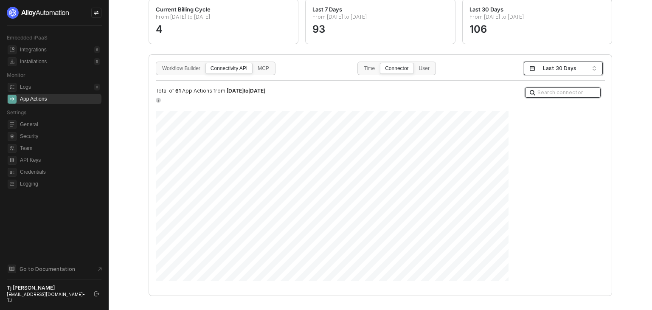
scroll to position [96, 0]
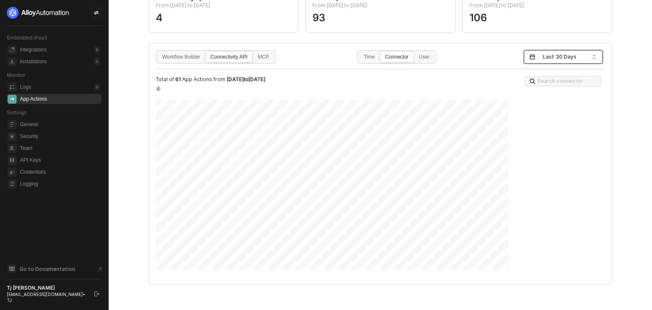
click at [547, 86] on div "Search connector" at bounding box center [568, 160] width 90 height 173
click at [547, 77] on input "search" at bounding box center [562, 80] width 69 height 9
click at [541, 138] on div "Klaviyo" at bounding box center [559, 139] width 61 height 8
click at [553, 82] on input "search" at bounding box center [562, 80] width 69 height 9
click at [542, 110] on div "Zendesk" at bounding box center [559, 112] width 61 height 8
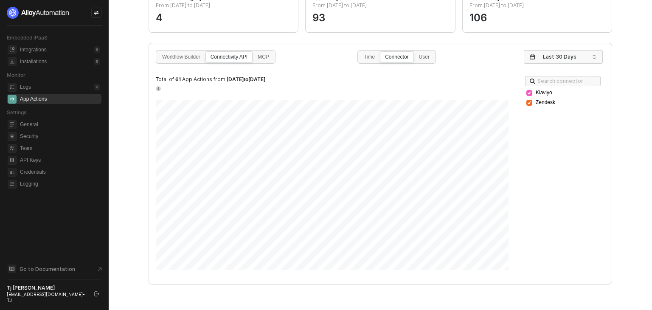
click at [543, 67] on div "Workflow Builder Connectivity API MCP Time Connector User Last 30 Days Total of…" at bounding box center [380, 159] width 463 height 233
click at [542, 79] on input "search" at bounding box center [562, 80] width 69 height 9
click at [545, 109] on div "Notion" at bounding box center [559, 112] width 61 height 8
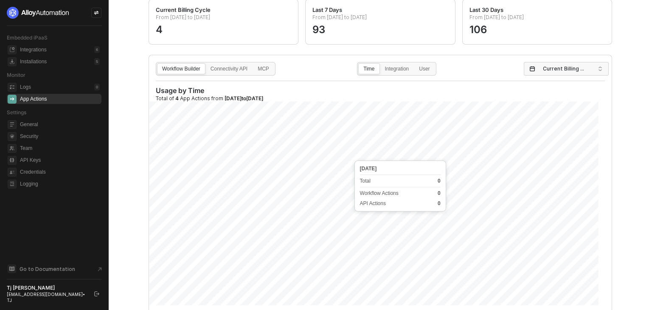
scroll to position [96, 0]
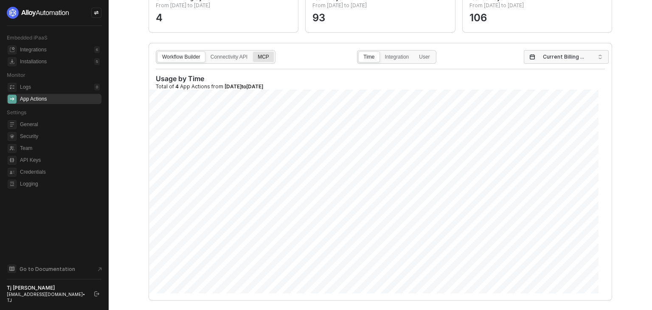
click at [267, 55] on div "MCP" at bounding box center [263, 61] width 21 height 14
click at [253, 52] on input "MCP" at bounding box center [253, 52] width 0 height 0
click at [531, 55] on input "search" at bounding box center [566, 58] width 75 height 14
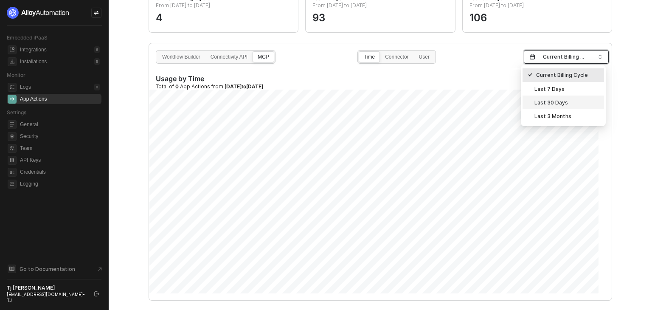
click at [555, 101] on div "Last 30 Days" at bounding box center [563, 102] width 71 height 9
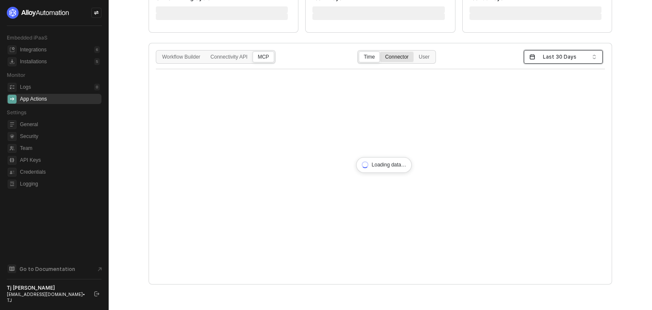
click at [393, 60] on div "Connector" at bounding box center [396, 61] width 33 height 14
click at [380, 52] on input "Connector" at bounding box center [380, 52] width 0 height 0
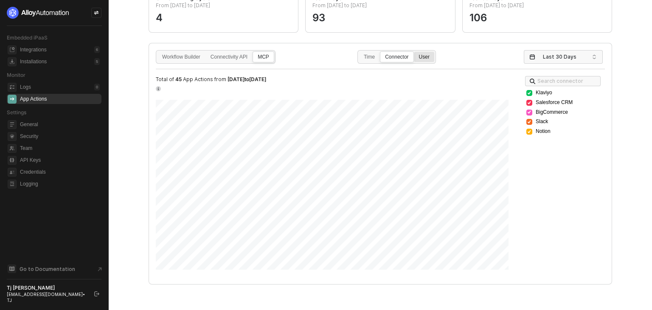
click at [424, 56] on div "User" at bounding box center [424, 61] width 20 height 14
click at [414, 52] on input "User" at bounding box center [414, 52] width 0 height 0
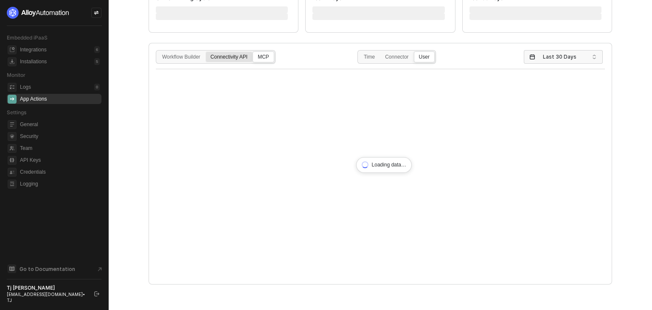
click at [231, 55] on div "Connectivity API" at bounding box center [229, 61] width 46 height 14
click at [206, 52] on input "Connectivity API" at bounding box center [206, 52] width 0 height 0
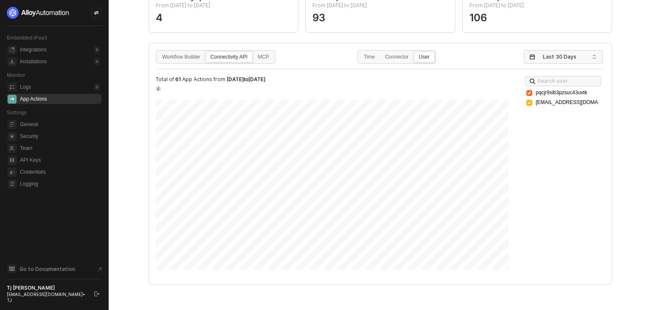
drag, startPoint x: 399, startPoint y: 58, endPoint x: 446, endPoint y: 81, distance: 52.2
click at [399, 58] on div "Connector" at bounding box center [396, 61] width 33 height 14
click at [380, 52] on input "Connector" at bounding box center [380, 52] width 0 height 0
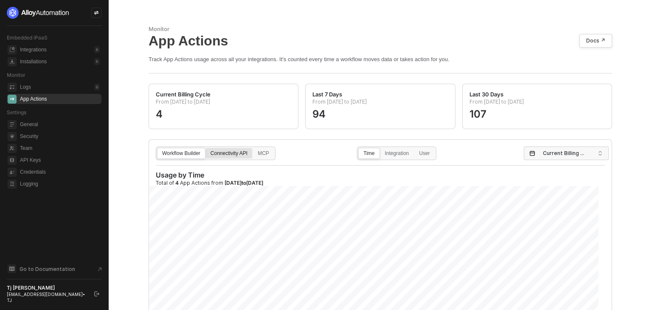
click at [238, 151] on div "Connectivity API" at bounding box center [229, 158] width 46 height 14
click at [206, 148] on input "Connectivity API" at bounding box center [206, 148] width 0 height 0
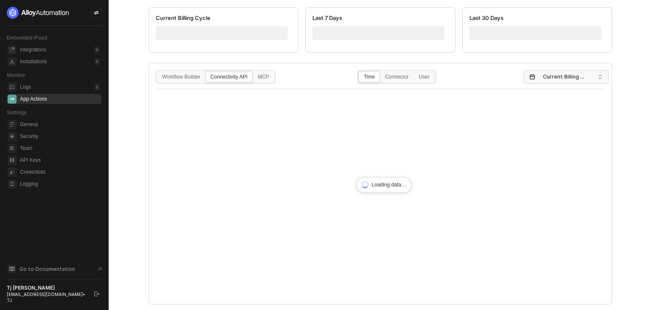
scroll to position [96, 0]
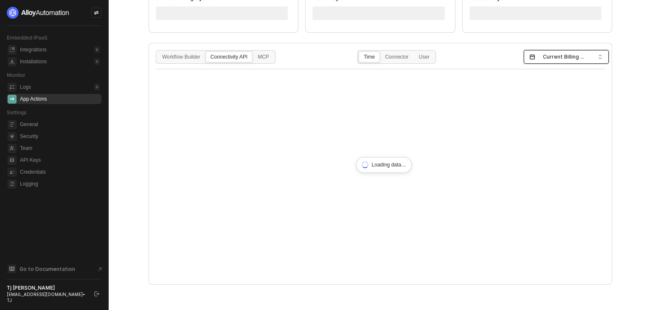
click at [537, 57] on input "search" at bounding box center [566, 58] width 75 height 14
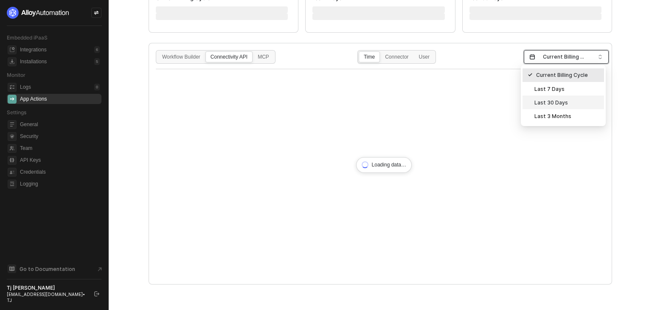
click at [552, 101] on div "Last 30 Days" at bounding box center [563, 102] width 71 height 9
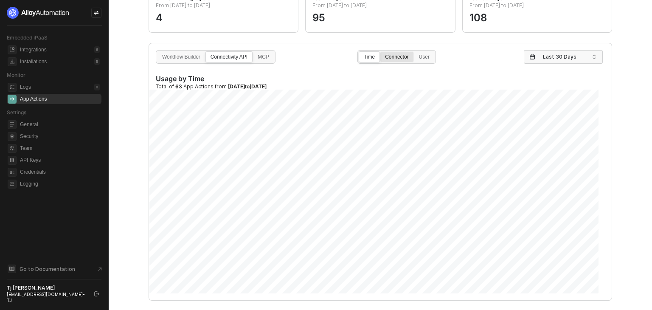
click at [399, 56] on div "Connector" at bounding box center [396, 61] width 33 height 14
click at [380, 52] on input "Connector" at bounding box center [380, 52] width 0 height 0
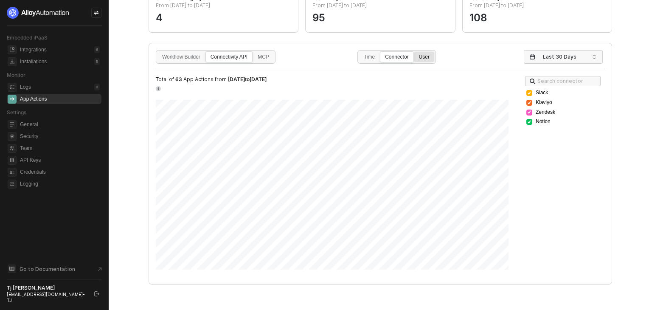
click at [422, 61] on div "User" at bounding box center [424, 61] width 20 height 14
click at [414, 52] on input "User" at bounding box center [414, 52] width 0 height 0
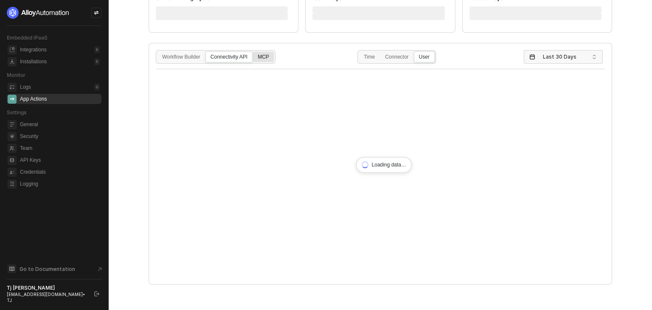
click at [267, 60] on div "MCP" at bounding box center [263, 61] width 21 height 14
click at [253, 52] on input "MCP" at bounding box center [253, 52] width 0 height 0
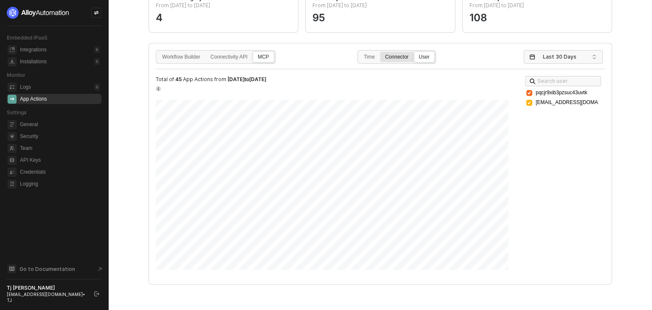
click at [399, 60] on div "Connector" at bounding box center [396, 61] width 33 height 14
click at [380, 52] on input "Connector" at bounding box center [380, 52] width 0 height 0
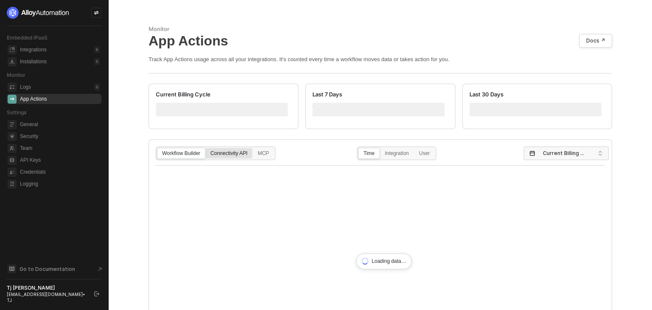
click at [232, 157] on div "Connectivity API" at bounding box center [229, 158] width 46 height 14
click at [206, 148] on input "Connectivity API" at bounding box center [206, 148] width 0 height 0
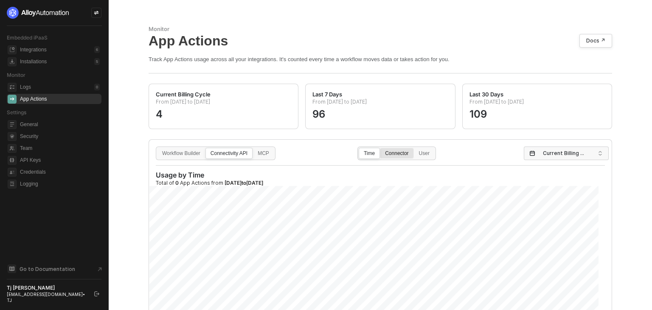
click at [407, 157] on div "Connector" at bounding box center [396, 158] width 33 height 14
click at [380, 148] on input "Connector" at bounding box center [380, 148] width 0 height 0
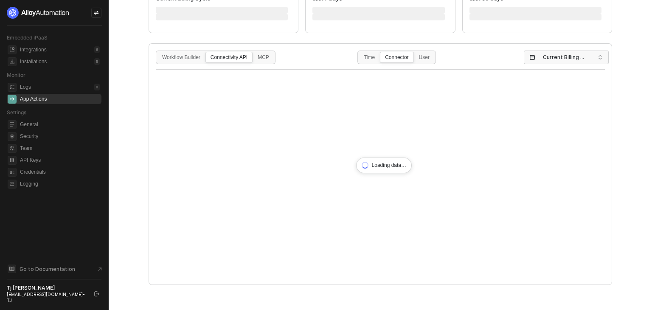
scroll to position [96, 0]
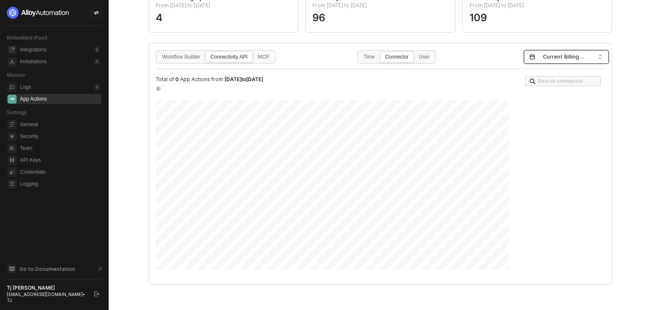
click at [548, 51] on span "Current Billing Cycle" at bounding box center [568, 57] width 50 height 13
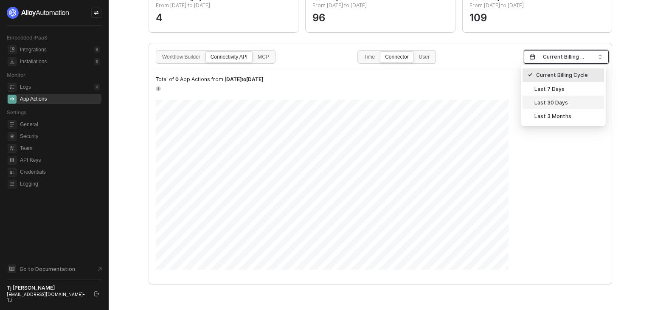
click at [548, 101] on div "Last 30 Days" at bounding box center [563, 102] width 71 height 9
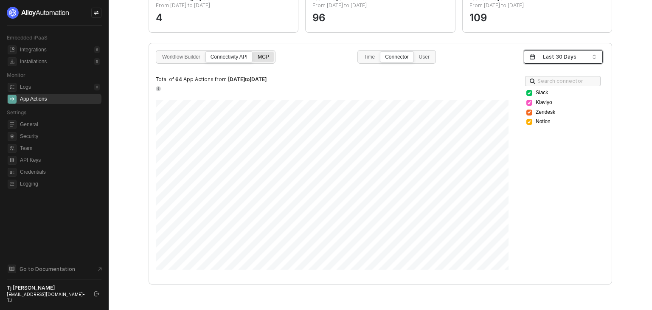
click at [262, 54] on div "MCP" at bounding box center [263, 61] width 21 height 14
click at [253, 52] on input "MCP" at bounding box center [253, 52] width 0 height 0
